Goal: Use online tool/utility: Use online tool/utility

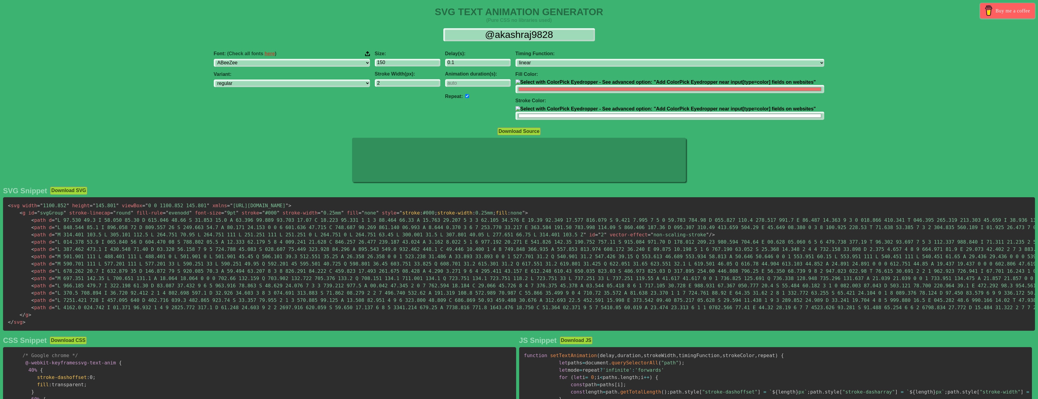
click at [435, 169] on icon at bounding box center [519, 160] width 334 height 44
click at [509, 32] on input "@akashraj9828" at bounding box center [519, 35] width 152 height 14
click at [440, 67] on input "150" at bounding box center [408, 63] width 66 height 8
click at [516, 59] on select "ease ease-in ease-out ease-in-out linear step-start step-end" at bounding box center [670, 63] width 309 height 8
click option "ease" at bounding box center [0, 0] width 0 height 0
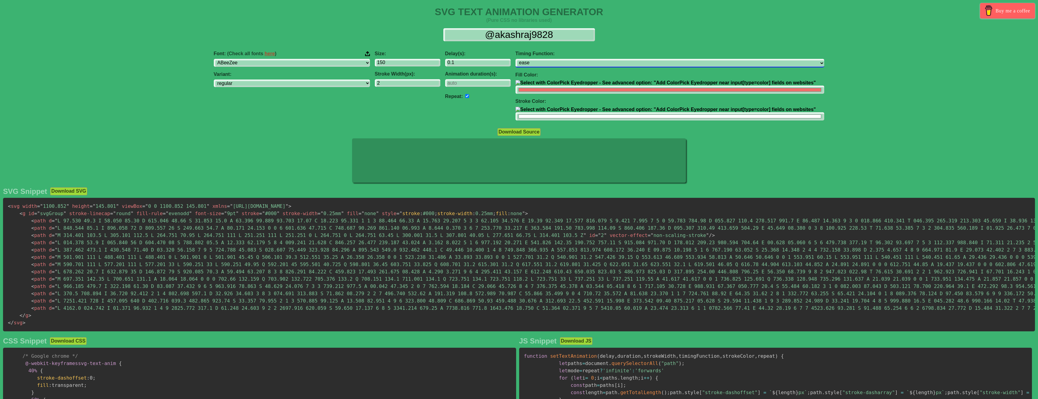
click at [516, 59] on select "ease ease-in ease-out ease-in-out linear step-start step-end" at bounding box center [670, 63] width 309 height 8
click option "ease-out" at bounding box center [0, 0] width 0 height 0
click at [516, 59] on select "ease ease-in ease-out ease-in-out linear step-start step-end" at bounding box center [670, 63] width 309 height 8
click option "ease-in-out" at bounding box center [0, 0] width 0 height 0
click at [516, 59] on select "ease ease-in ease-out ease-in-out linear step-start step-end" at bounding box center [670, 63] width 309 height 8
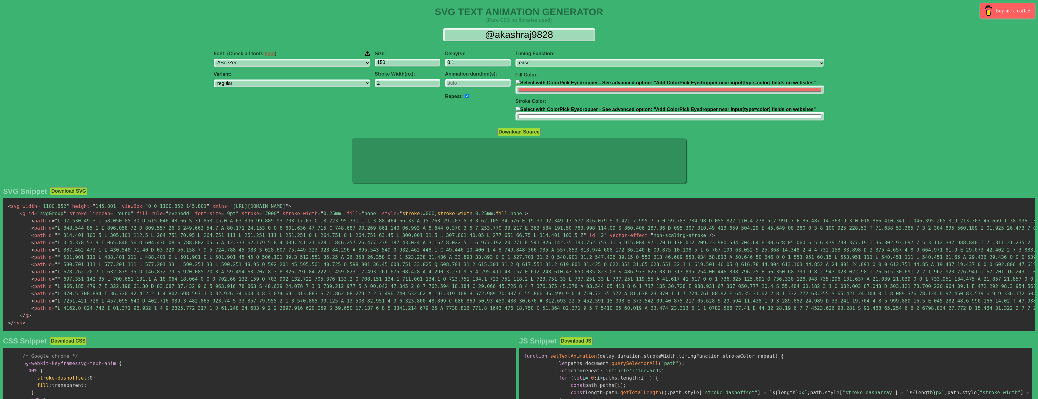
click option "ease" at bounding box center [0, 0] width 0 height 0
click at [627, 68] on div "Timing Function: ease ease-in ease-out ease-in-out linear step-start step-end F…" at bounding box center [670, 85] width 314 height 79
click at [516, 59] on select "ease ease-in ease-out ease-in-out linear step-start step-end" at bounding box center [670, 63] width 309 height 8
select select "linear"
click option "linear" at bounding box center [0, 0] width 0 height 0
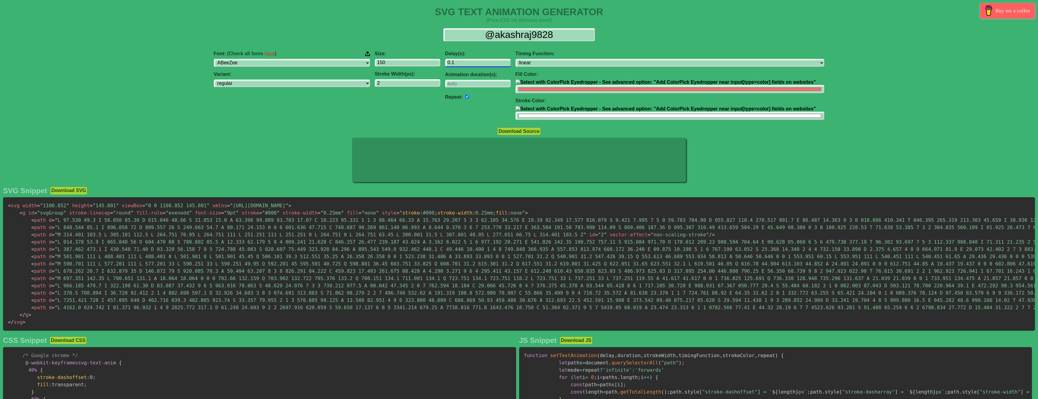
click at [511, 63] on input "0.1" at bounding box center [478, 63] width 66 height 8
click at [214, 59] on select "ABeeZee [PERSON_NAME] Display AR One Sans [PERSON_NAME] Libre Aboreto Abril Fat…" at bounding box center [292, 63] width 156 height 8
click at [370, 63] on select "ABeeZee [PERSON_NAME] Display AR One Sans [PERSON_NAME] Libre Aboreto Abril Fat…" at bounding box center [292, 63] width 156 height 8
click at [214, 79] on select "regular italic" at bounding box center [292, 83] width 156 height 8
click option "italic" at bounding box center [0, 0] width 0 height 0
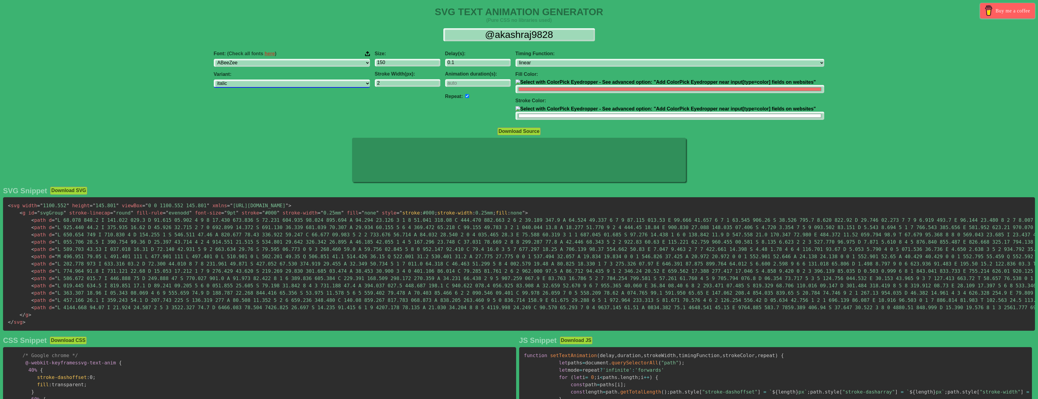
select select "regular"
click option "regular" at bounding box center [0, 0] width 0 height 0
